Goal: Transaction & Acquisition: Purchase product/service

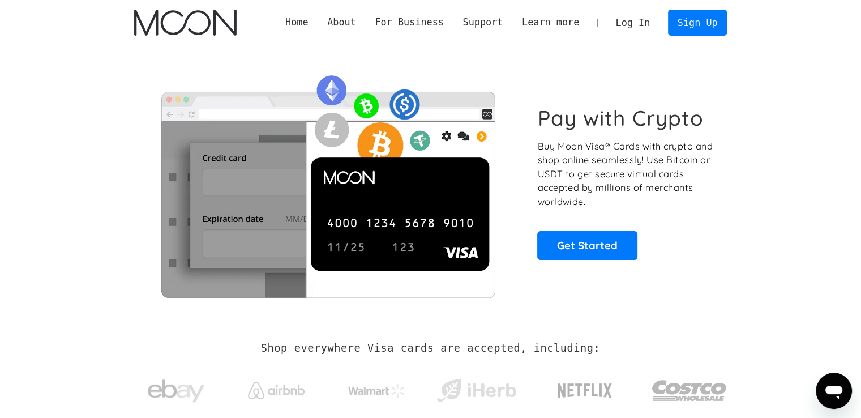
click at [646, 12] on link "Log In" at bounding box center [633, 22] width 53 height 25
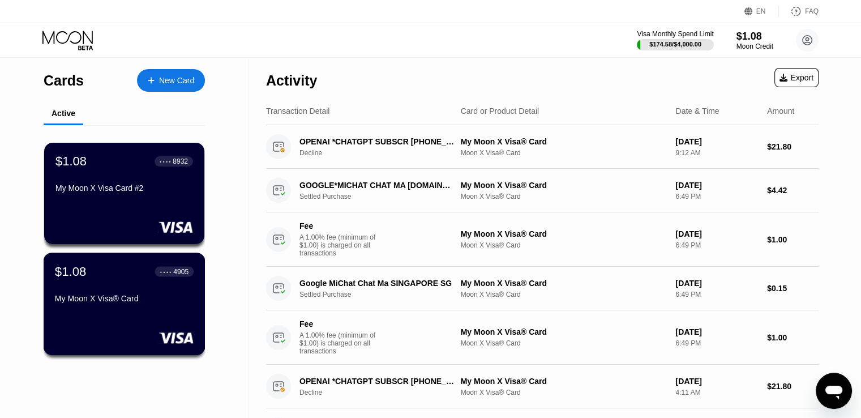
click at [155, 295] on div "$1.08 ● ● ● ● 4905 My Moon X Visa® Card" at bounding box center [124, 286] width 139 height 44
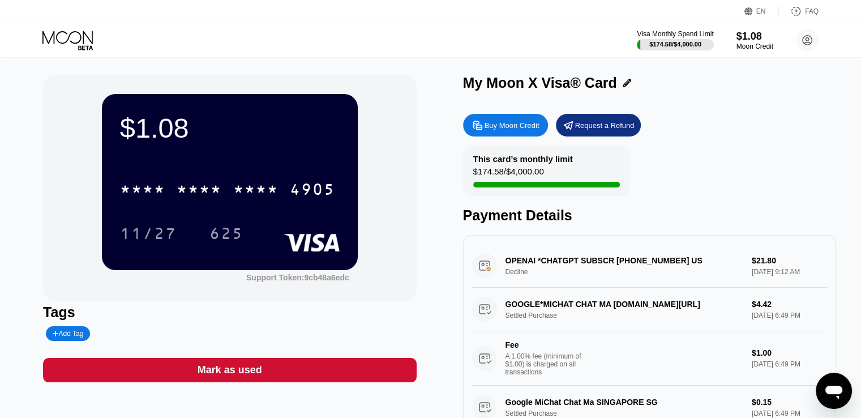
click at [528, 123] on div "Buy Moon Credit" at bounding box center [512, 126] width 55 height 10
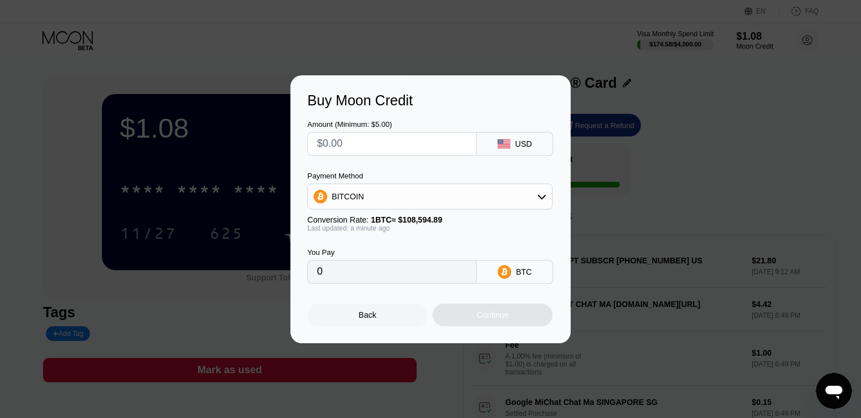
click at [429, 146] on input "text" at bounding box center [392, 144] width 150 height 23
type input "$50"
type input "0.00046043"
type input "$50"
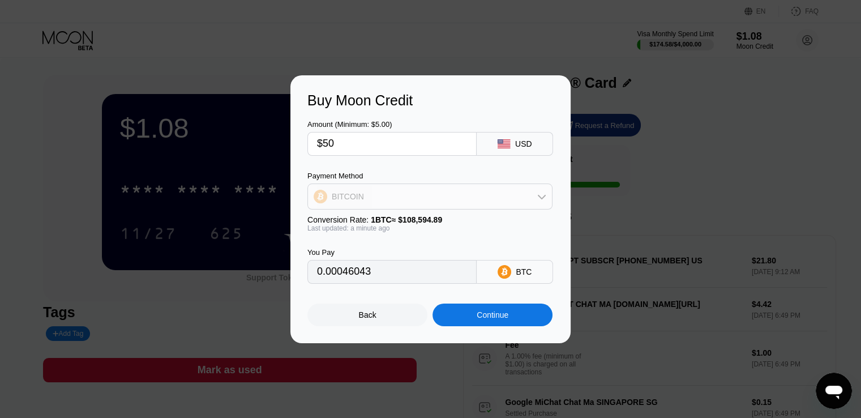
click at [505, 207] on div "BITCOIN" at bounding box center [430, 196] width 244 height 23
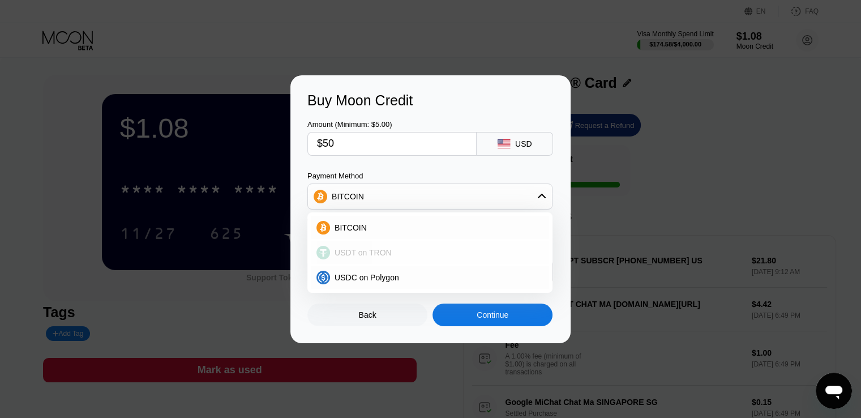
click at [436, 258] on div "USDT on TRON" at bounding box center [430, 252] width 238 height 23
type input "50.51"
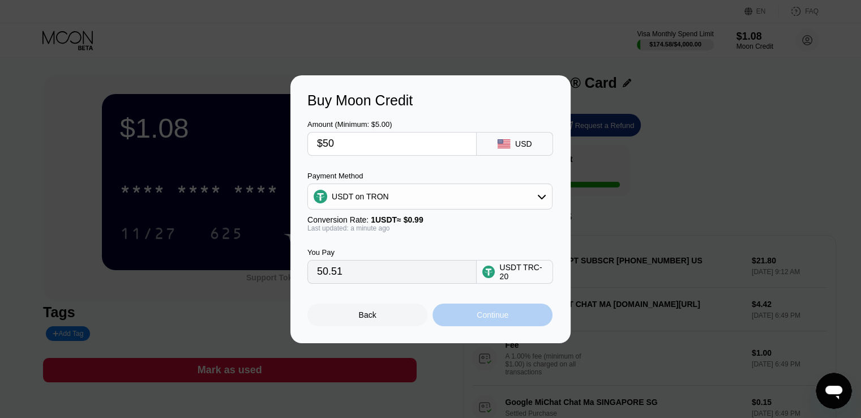
click at [471, 320] on div "Continue" at bounding box center [493, 315] width 120 height 23
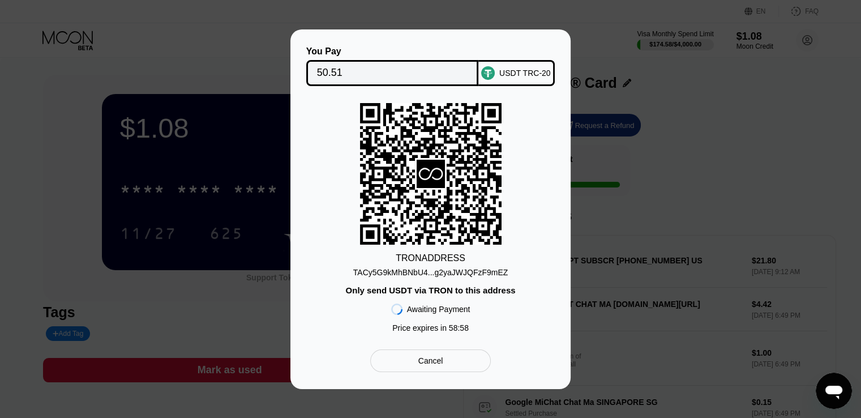
click at [458, 279] on div "TRON ADDRESS TACy5G9kMhBNbU4...g2yaJWJQFzF9mEZ Only send USDT via TRON to this …" at bounding box center [431, 220] width 246 height 235
click at [459, 277] on div "TACy5G9kMhBNbU4...g2yaJWJQFzF9mEZ" at bounding box center [430, 272] width 155 height 9
click at [462, 272] on div "TACy5G9kMhBNbU4...g2yaJWJQFzF9mEZ" at bounding box center [430, 272] width 155 height 9
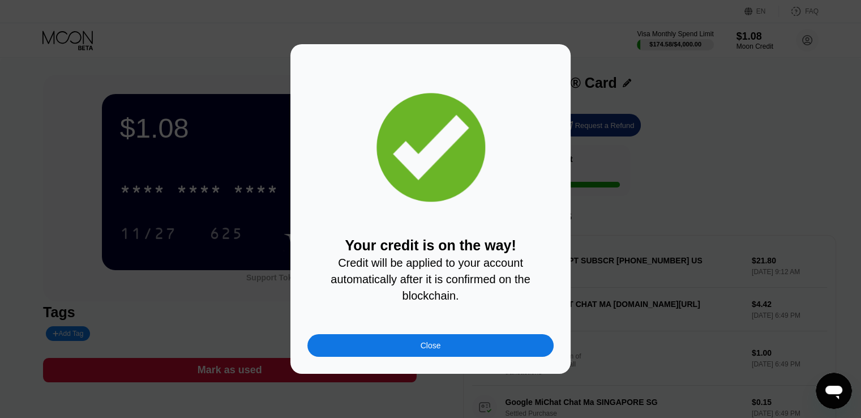
click at [671, 336] on div "Your credit is on the way! Credit will be applied to your account automatically…" at bounding box center [430, 209] width 861 height 330
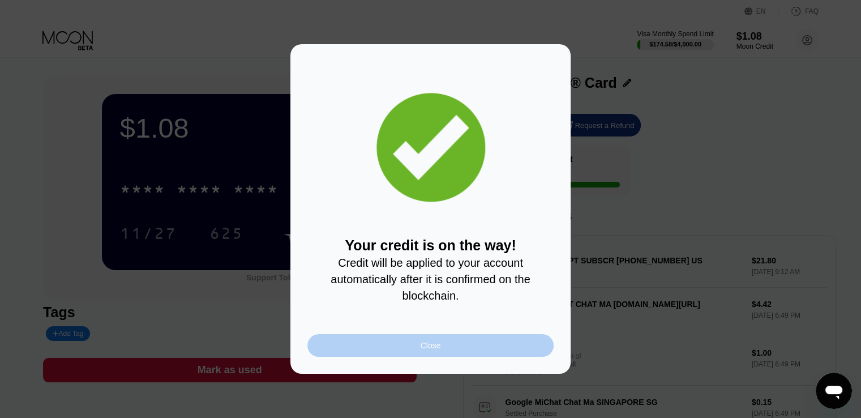
click at [516, 345] on div "Close" at bounding box center [431, 345] width 246 height 23
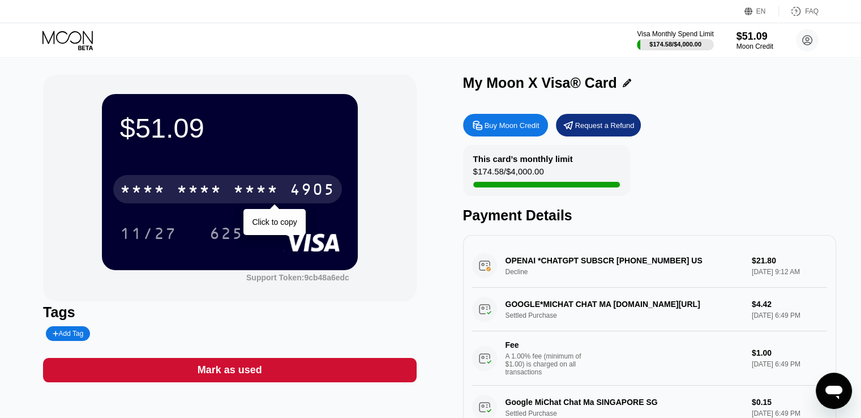
click at [275, 193] on div "* * * *" at bounding box center [255, 191] width 45 height 18
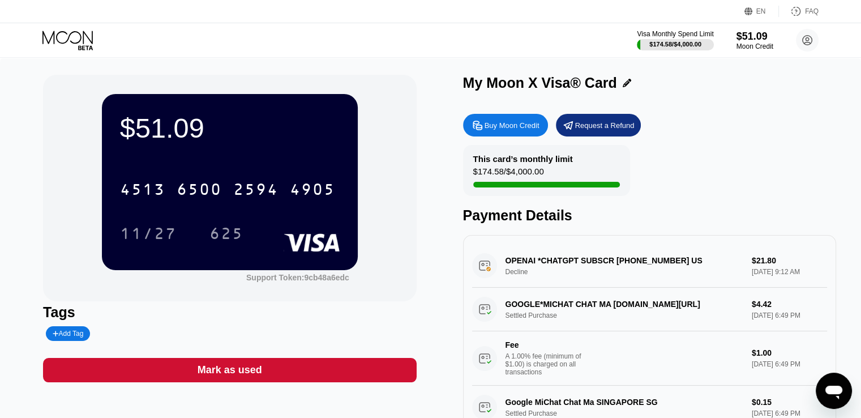
click at [215, 48] on div "Visa Monthly Spend Limit $174.58 / $4,000.00 $51.09 Moon Credit tenten001 ten10…" at bounding box center [430, 40] width 861 height 34
